Goal: Communication & Community: Answer question/provide support

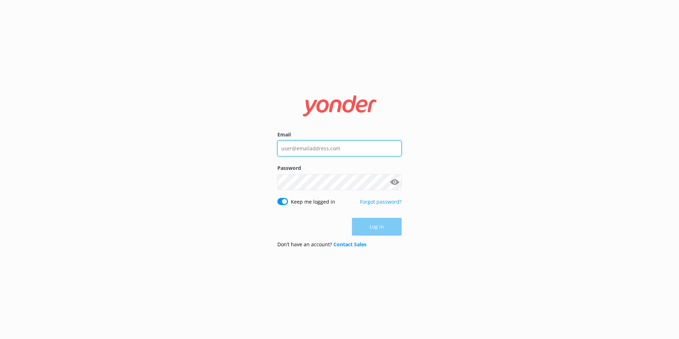
type input "depalmtoursreservations@depalmtours.com"
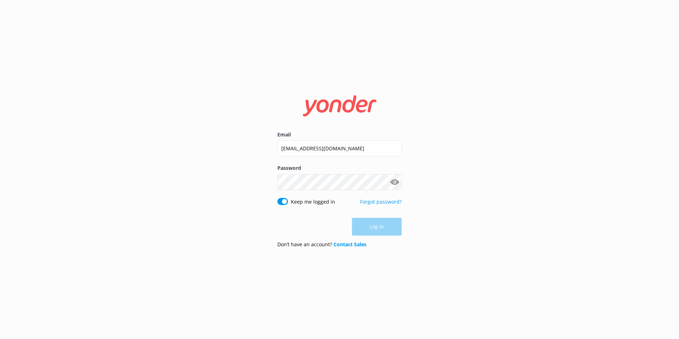
click at [374, 229] on div "Log in" at bounding box center [339, 227] width 124 height 18
click at [373, 222] on button "Log in" at bounding box center [377, 227] width 50 height 18
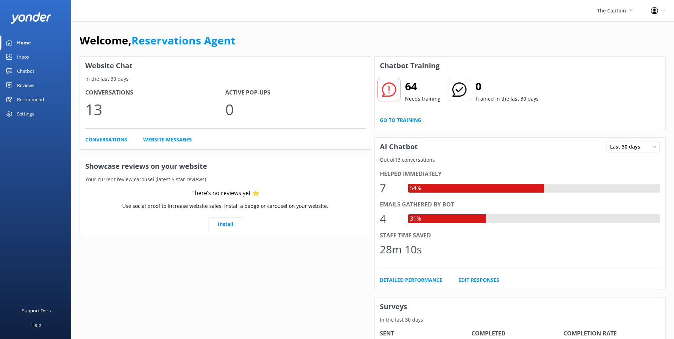
click at [21, 58] on div "Inbox" at bounding box center [23, 57] width 12 height 14
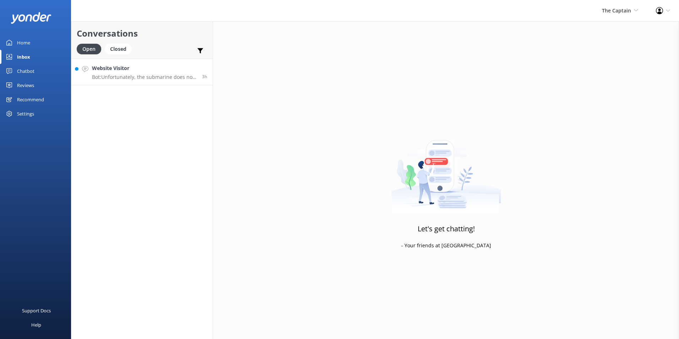
click at [123, 67] on h4 "Website Visitor" at bounding box center [144, 68] width 105 height 8
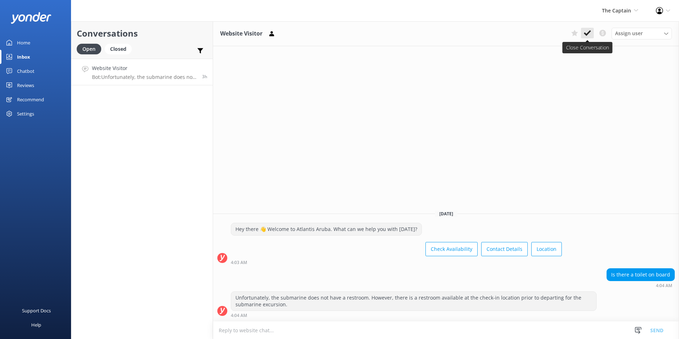
click at [588, 31] on icon at bounding box center [587, 32] width 7 height 7
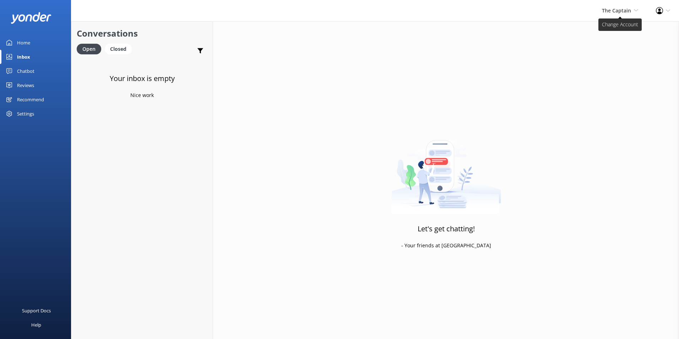
click at [613, 9] on span "The Captain" at bounding box center [616, 10] width 29 height 7
click at [600, 29] on link "De [GEOGRAPHIC_DATA]" at bounding box center [612, 30] width 71 height 17
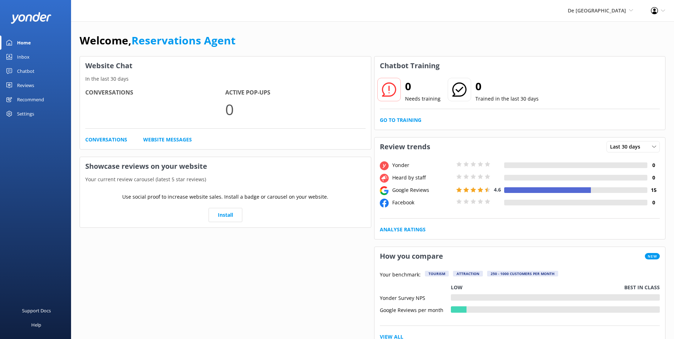
click at [29, 57] on div "Inbox" at bounding box center [23, 57] width 12 height 14
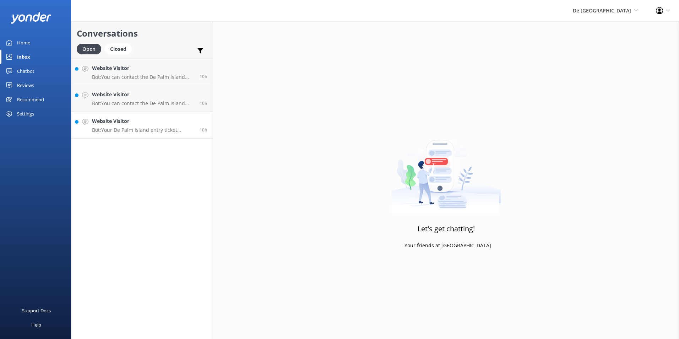
click at [134, 125] on h4 "Website Visitor" at bounding box center [143, 121] width 102 height 8
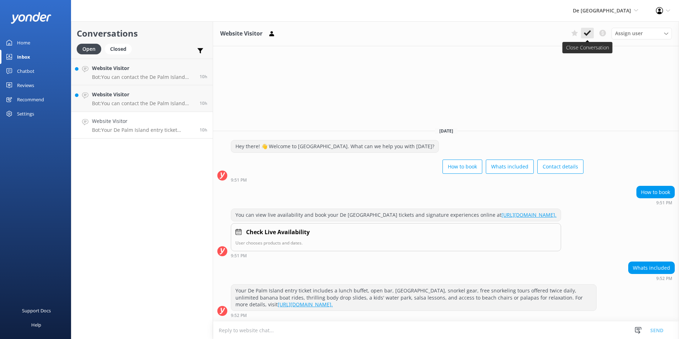
click at [590, 31] on use at bounding box center [587, 33] width 7 height 6
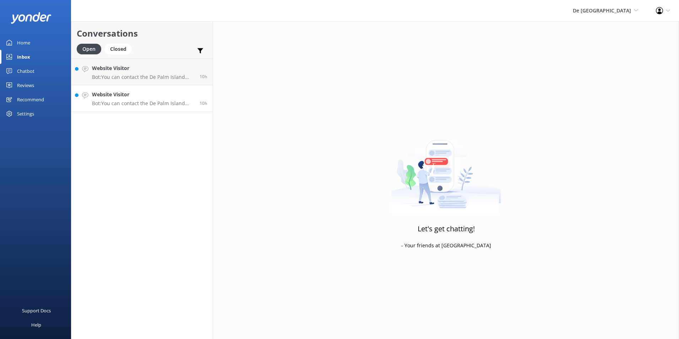
click at [104, 105] on p "Bot: You can contact the De Palm Island team at contact@depalmtours.com." at bounding box center [143, 103] width 102 height 6
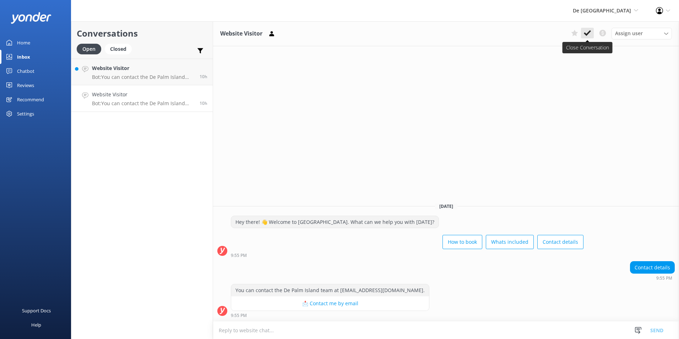
click at [587, 32] on icon at bounding box center [587, 32] width 7 height 7
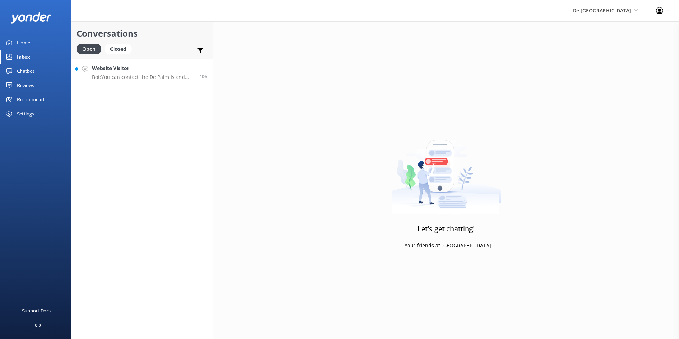
click at [117, 70] on h4 "Website Visitor" at bounding box center [143, 68] width 102 height 8
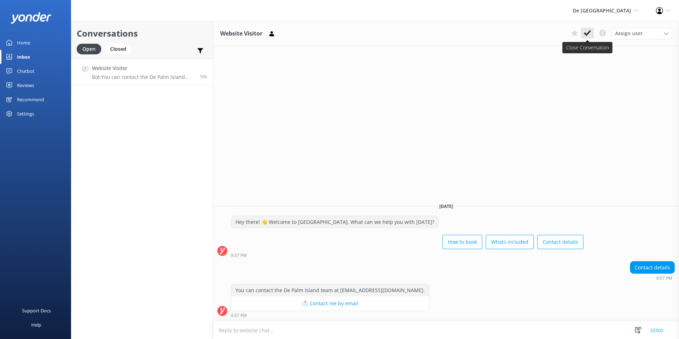
click at [588, 31] on icon at bounding box center [587, 32] width 7 height 7
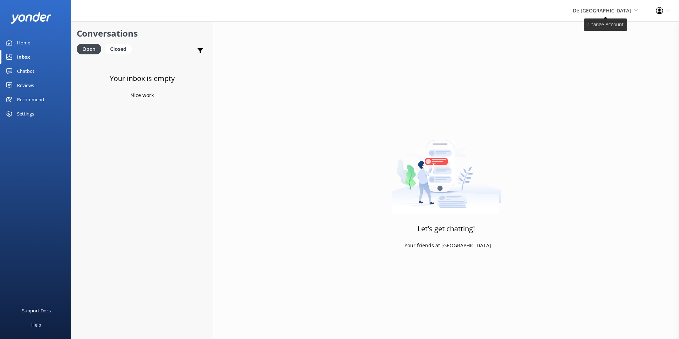
click at [623, 9] on span "De [GEOGRAPHIC_DATA]" at bounding box center [602, 10] width 58 height 7
click at [613, 45] on link "Aruba's Activities Expert" at bounding box center [612, 47] width 71 height 17
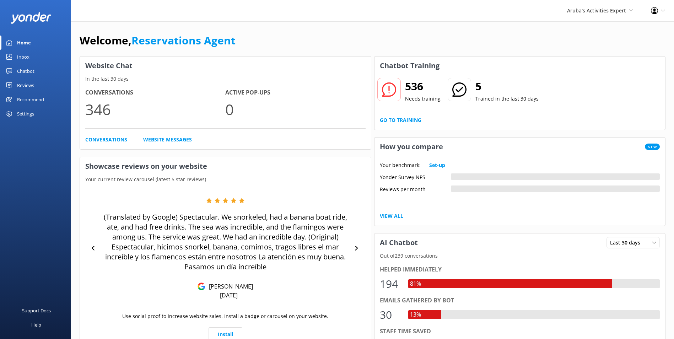
click at [28, 58] on div "Inbox" at bounding box center [23, 57] width 12 height 14
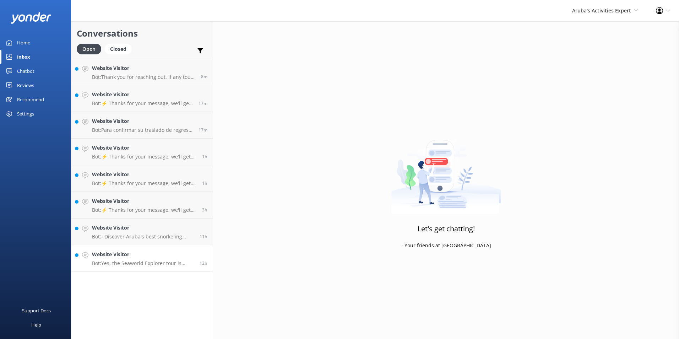
click at [124, 253] on h4 "Website Visitor" at bounding box center [143, 254] width 102 height 8
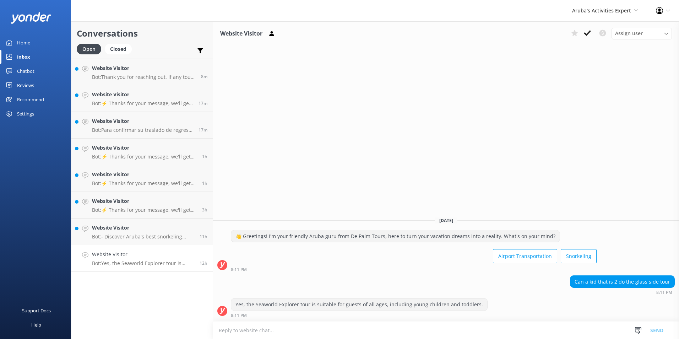
scroll to position [0, 0]
click at [585, 32] on icon at bounding box center [587, 32] width 7 height 7
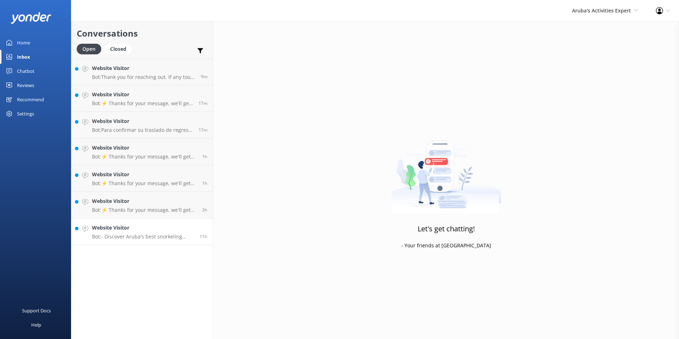
click at [130, 237] on p "Bot: - Discover Aruba's best snorkeling sites with the Palm Pleasure catamaran …" at bounding box center [143, 236] width 102 height 6
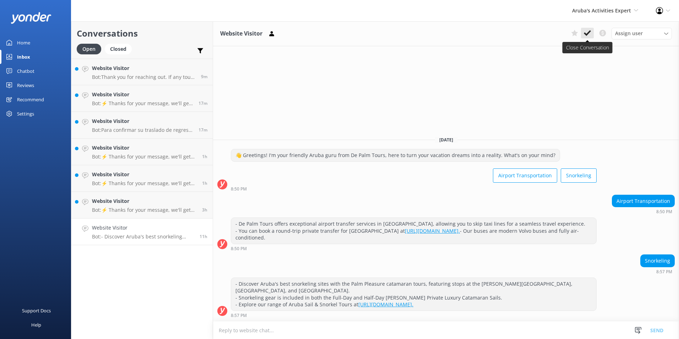
click at [589, 32] on use at bounding box center [587, 33] width 7 height 6
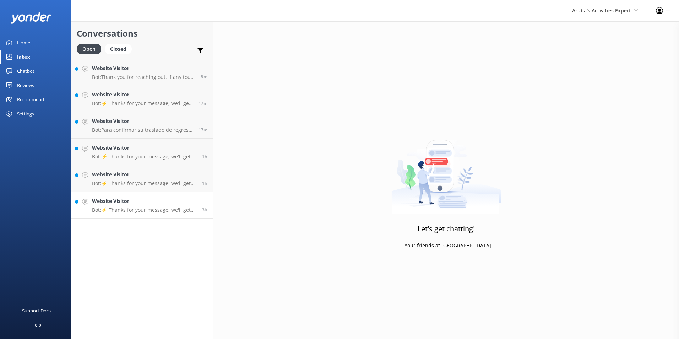
click at [113, 207] on p "Bot: ⚡ Thanks for your message, we'll get back to you as soon as we can." at bounding box center [144, 210] width 105 height 6
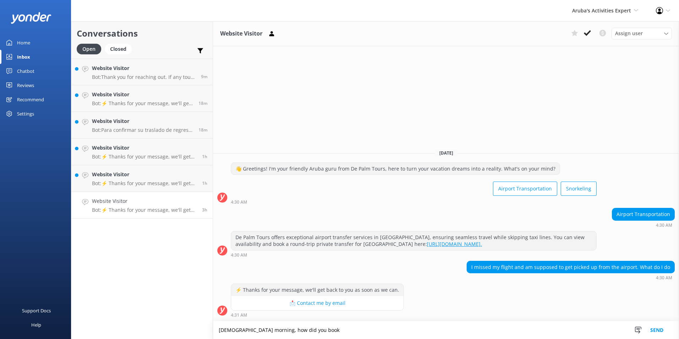
click at [304, 328] on textarea "God morning, how did you book" at bounding box center [446, 330] width 466 height 18
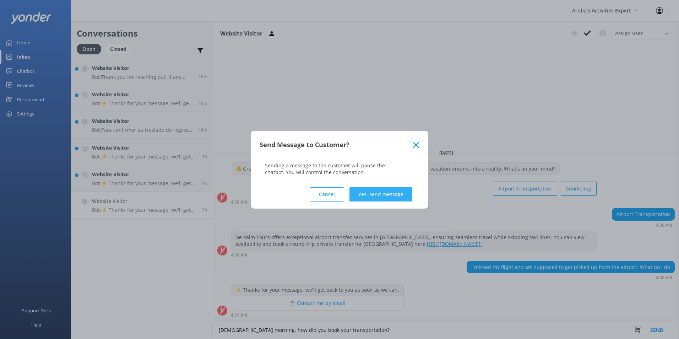
type textarea "God morning, how did you book your transportation?"
click at [366, 196] on button "Yes, send message" at bounding box center [381, 194] width 63 height 14
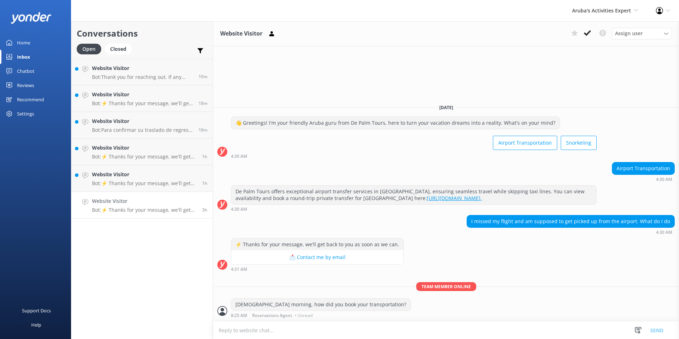
click at [589, 31] on icon at bounding box center [587, 32] width 7 height 7
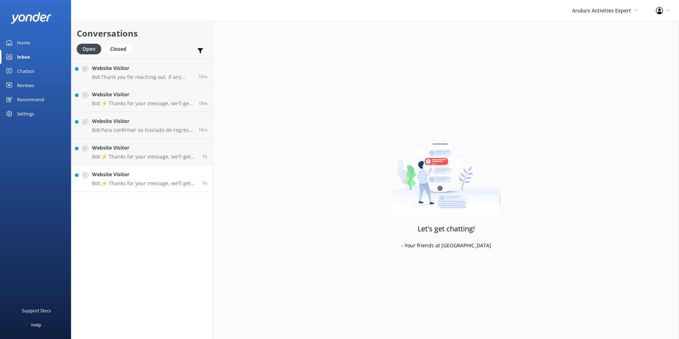
click at [134, 179] on div "Website Visitor Bot: ⚡ Thanks for your message, we'll get back to you as soon a…" at bounding box center [144, 179] width 105 height 16
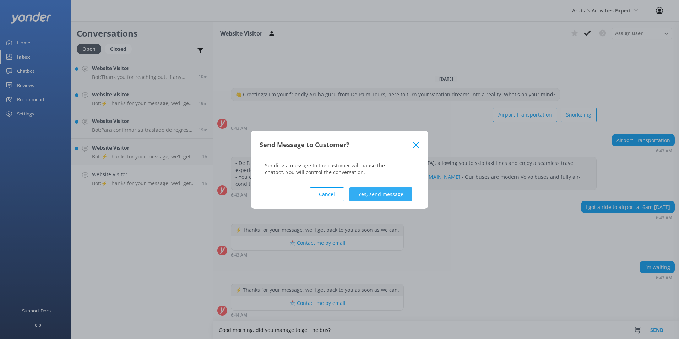
type textarea "Good morning, did you manage to get the bus?"
click at [384, 189] on button "Yes, send message" at bounding box center [381, 194] width 63 height 14
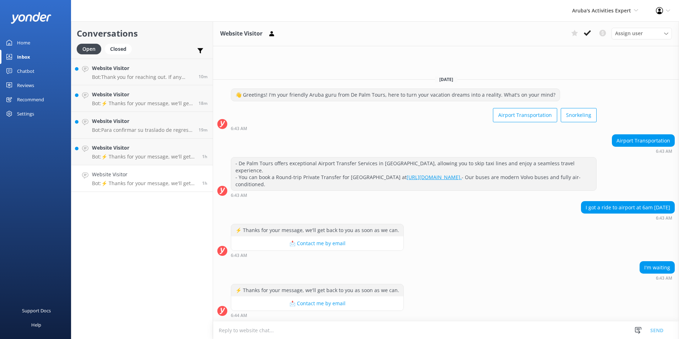
scroll to position [15, 0]
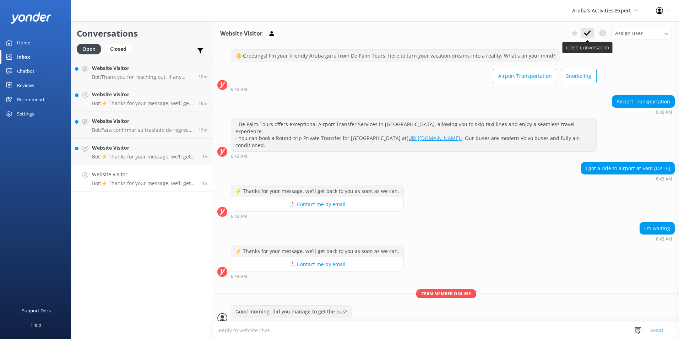
click at [586, 31] on icon at bounding box center [587, 32] width 7 height 7
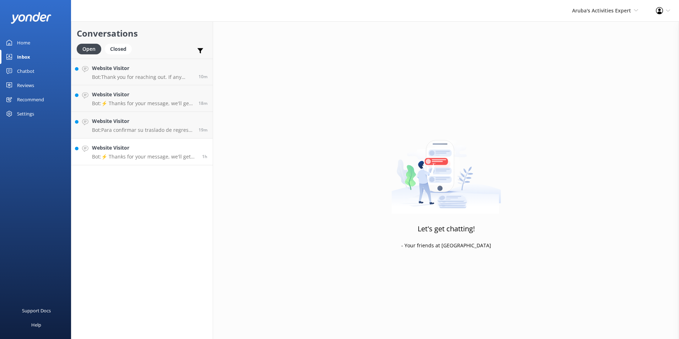
click at [124, 150] on h4 "Website Visitor" at bounding box center [144, 148] width 105 height 8
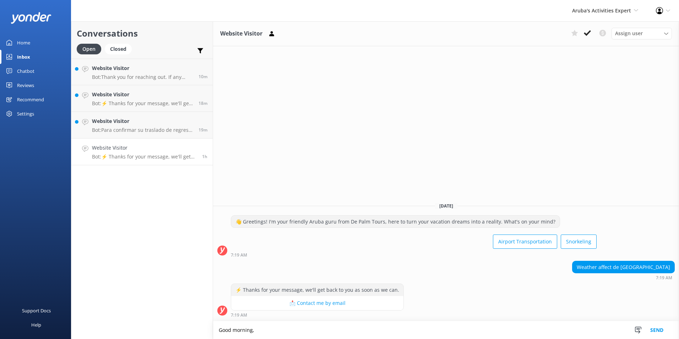
type textarea "Good morning,"
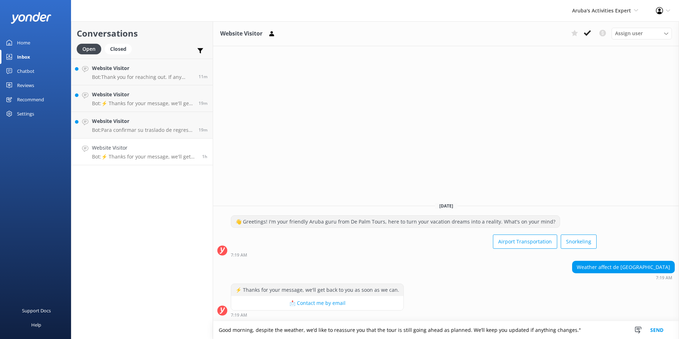
click at [593, 329] on textarea "Good morning, despite the weather, we’d like to reassure you that the tour is s…" at bounding box center [446, 330] width 466 height 18
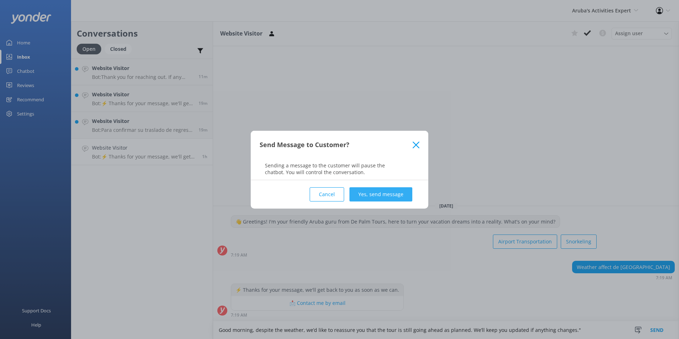
type textarea "Good morning, despite the weather, we’d like to reassure you that the tour is s…"
click at [366, 188] on button "Yes, send message" at bounding box center [381, 194] width 63 height 14
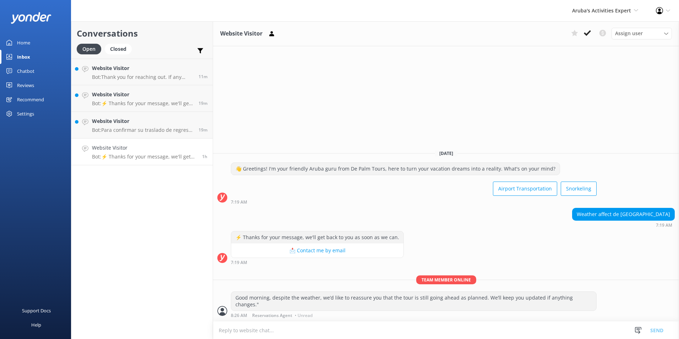
click at [586, 31] on icon at bounding box center [587, 32] width 7 height 7
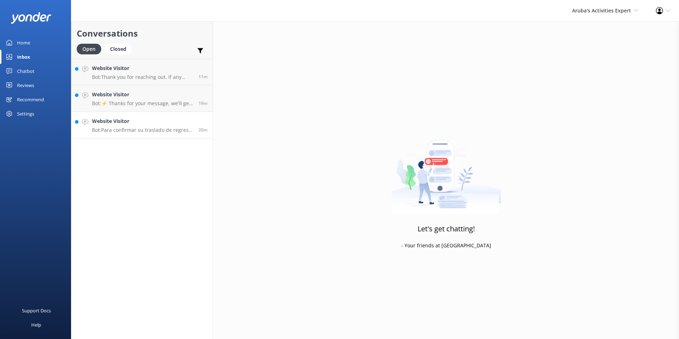
click at [133, 136] on link "Website Visitor Bot: Para confirmar su traslado de regreso del hotel Riu Palace…" at bounding box center [141, 125] width 141 height 27
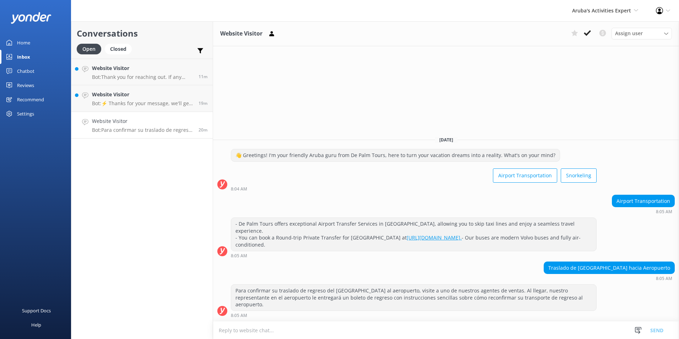
click at [590, 29] on button at bounding box center [587, 33] width 13 height 11
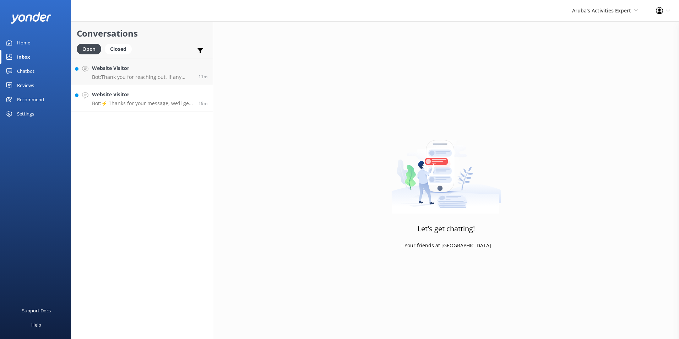
click at [127, 102] on p "Bot: ⚡ Thanks for your message, we'll get back to you as soon as we can." at bounding box center [142, 103] width 101 height 6
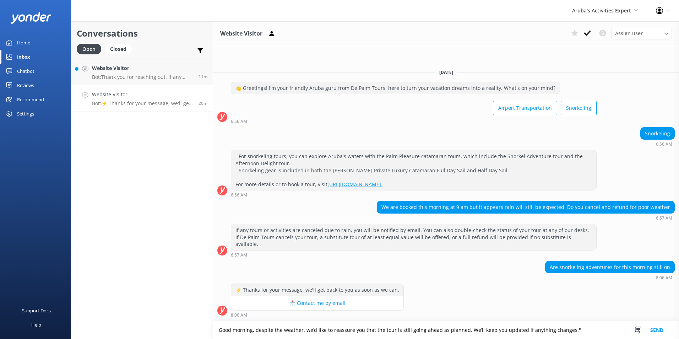
type textarea "Good morning, despite the weather, we’d like to reassure you that the tour is s…"
click at [654, 327] on button "Send" at bounding box center [657, 330] width 27 height 18
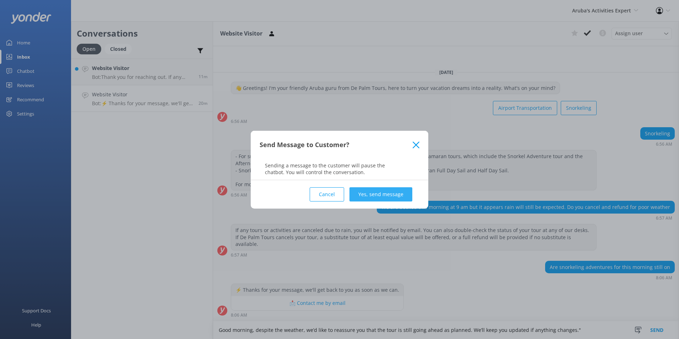
click at [387, 198] on button "Yes, send message" at bounding box center [381, 194] width 63 height 14
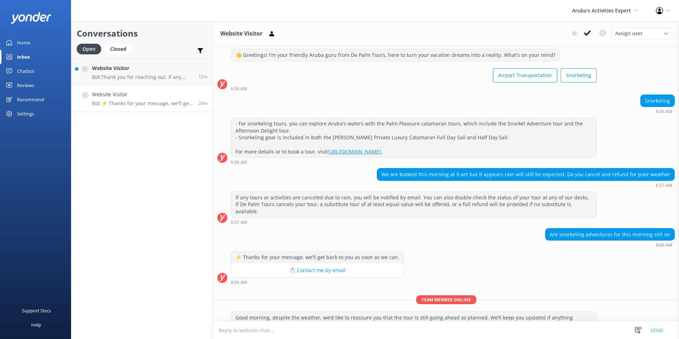
scroll to position [22, 0]
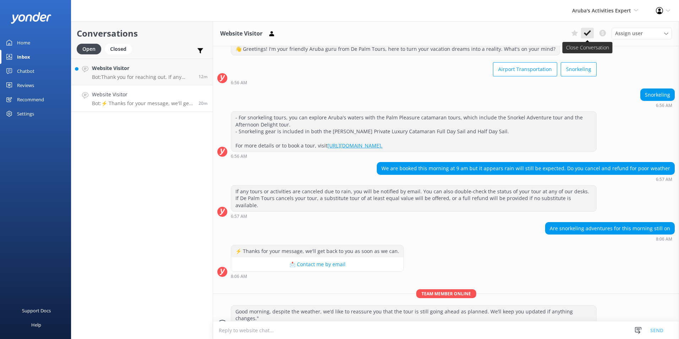
click at [584, 33] on button at bounding box center [587, 33] width 13 height 11
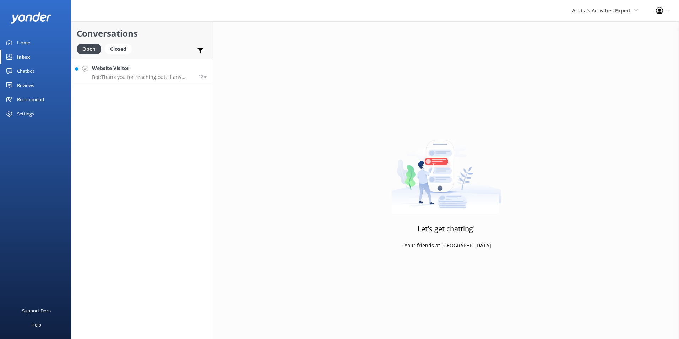
click at [108, 77] on p "Bot: Thank you for reaching out. If any tours or activities are canceled due to…" at bounding box center [142, 77] width 101 height 6
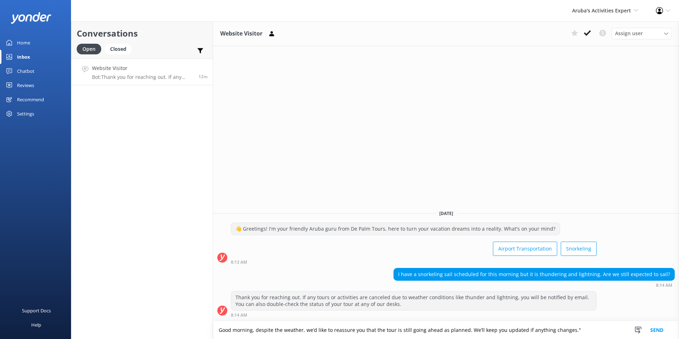
type textarea "Good morning, despite the weather, we’d like to reassure you that the tour is s…"
click at [662, 330] on button "Send" at bounding box center [657, 330] width 27 height 18
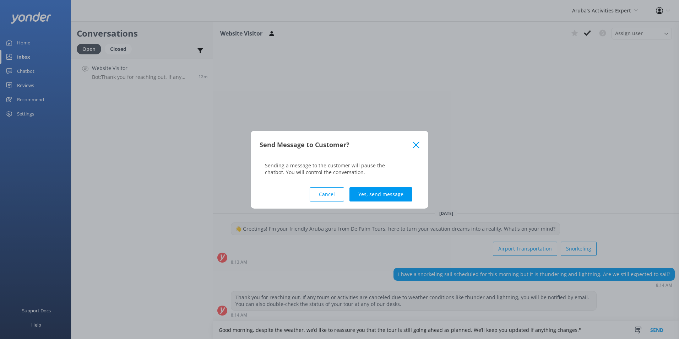
click at [404, 195] on button "Yes, send message" at bounding box center [381, 194] width 63 height 14
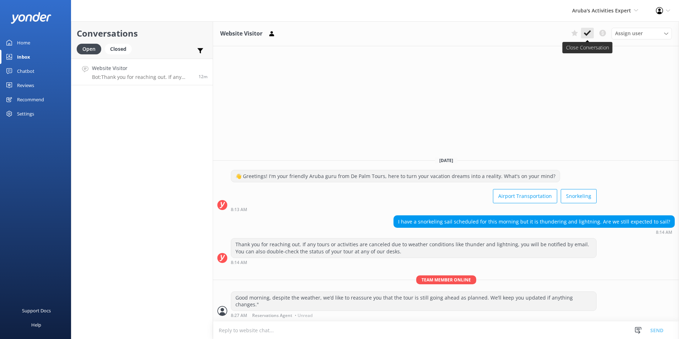
click at [584, 33] on icon at bounding box center [587, 32] width 7 height 7
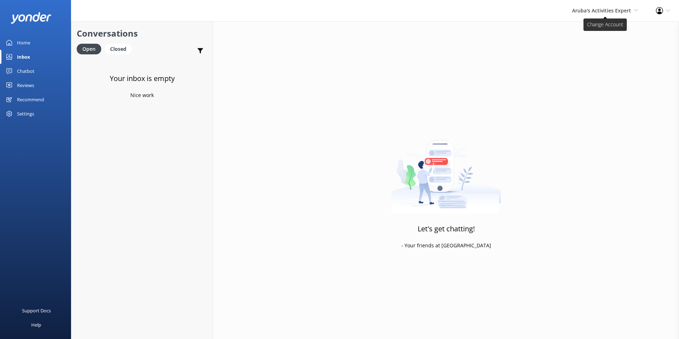
click at [594, 8] on span "Aruba's Activities Expert" at bounding box center [601, 10] width 59 height 7
click at [583, 29] on link "De [GEOGRAPHIC_DATA]" at bounding box center [612, 30] width 71 height 17
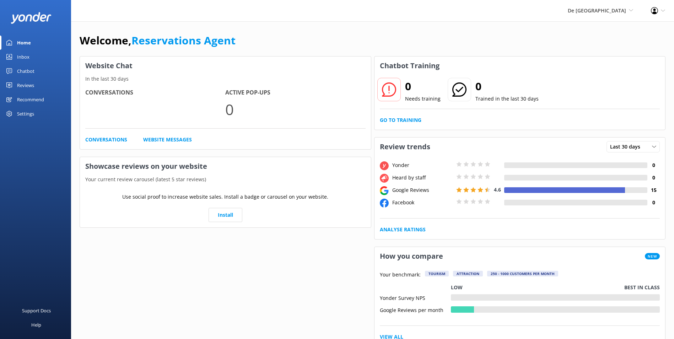
click at [27, 53] on div "Inbox" at bounding box center [23, 57] width 12 height 14
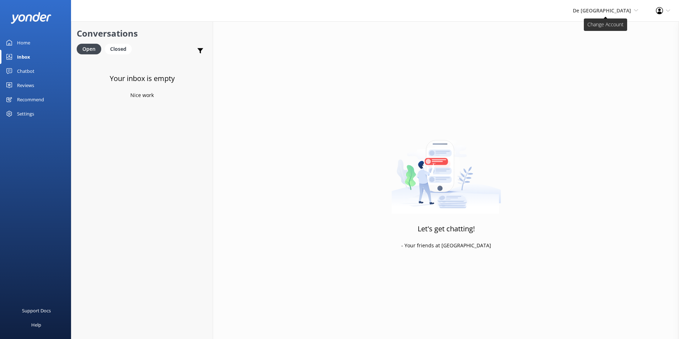
click at [621, 9] on span "De [GEOGRAPHIC_DATA]" at bounding box center [602, 10] width 58 height 7
click at [606, 49] on link "Aruba's Activities Expert" at bounding box center [612, 47] width 71 height 17
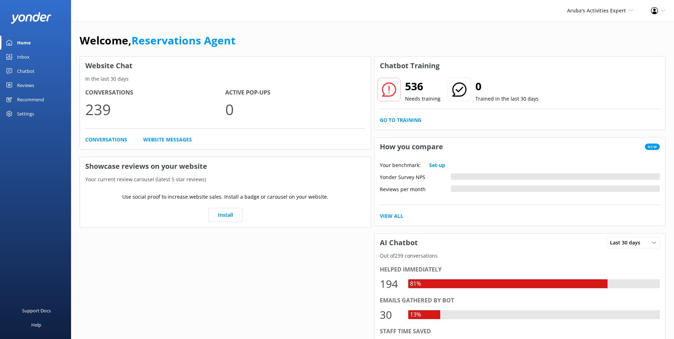
click at [28, 59] on div "Inbox" at bounding box center [23, 57] width 12 height 14
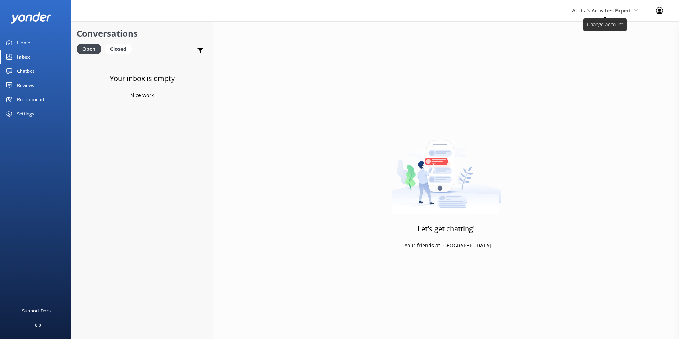
click at [618, 10] on span "Aruba's Activities Expert" at bounding box center [601, 10] width 59 height 7
click at [607, 60] on link "The Captain" at bounding box center [612, 64] width 71 height 17
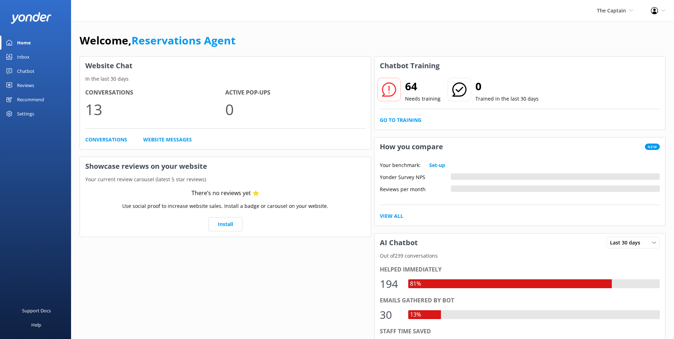
click at [33, 55] on link "Inbox" at bounding box center [35, 57] width 71 height 14
